Goal: Task Accomplishment & Management: Manage account settings

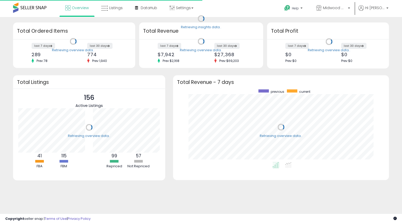
scroll to position [73, 205]
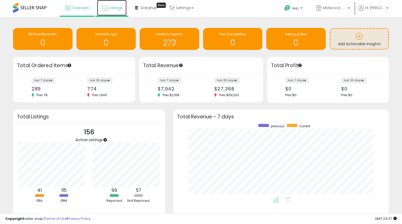
click at [113, 4] on link "Listings" at bounding box center [111, 8] width 29 height 16
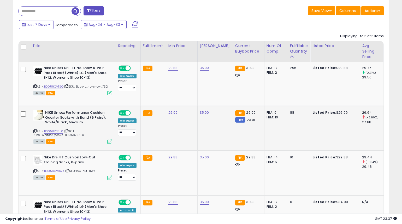
scroll to position [214, 0]
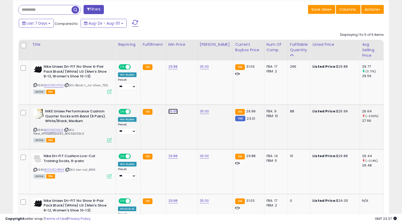
click at [173, 112] on link "26.99" at bounding box center [172, 111] width 9 height 5
drag, startPoint x: 140, startPoint y: 98, endPoint x: 116, endPoint y: 97, distance: 24.0
click at [116, 97] on tbody "Nike Unisex Dri-FIT No Show 6-Pair Pack Black/(White) LG (Men's Shoe 8-12, Wome…" at bounding box center [394, 171] width 750 height 222
type input "*****"
click button "submit" at bounding box center [189, 98] width 9 height 8
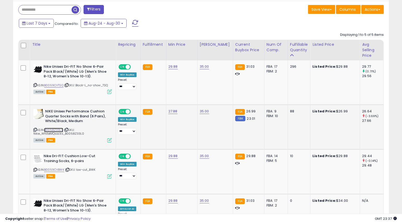
click at [57, 128] on link "B0058Z33L0" at bounding box center [53, 130] width 19 height 4
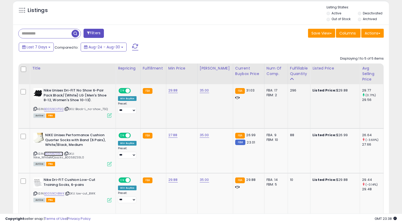
scroll to position [188, 0]
